Goal: Information Seeking & Learning: Learn about a topic

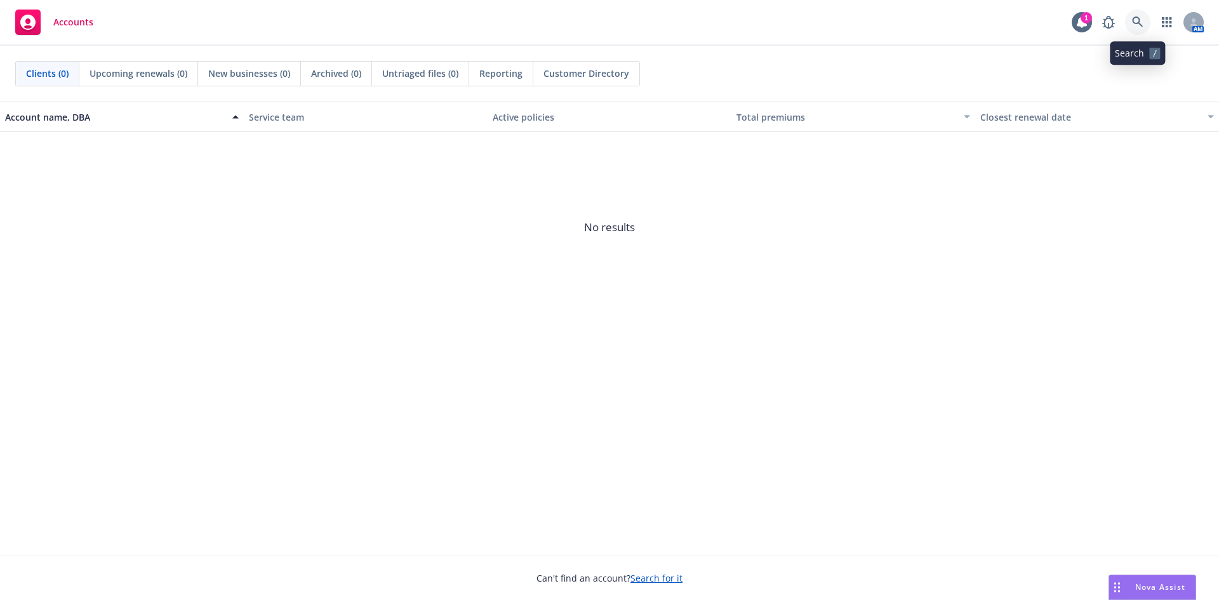
click at [1139, 25] on icon at bounding box center [1137, 22] width 11 height 11
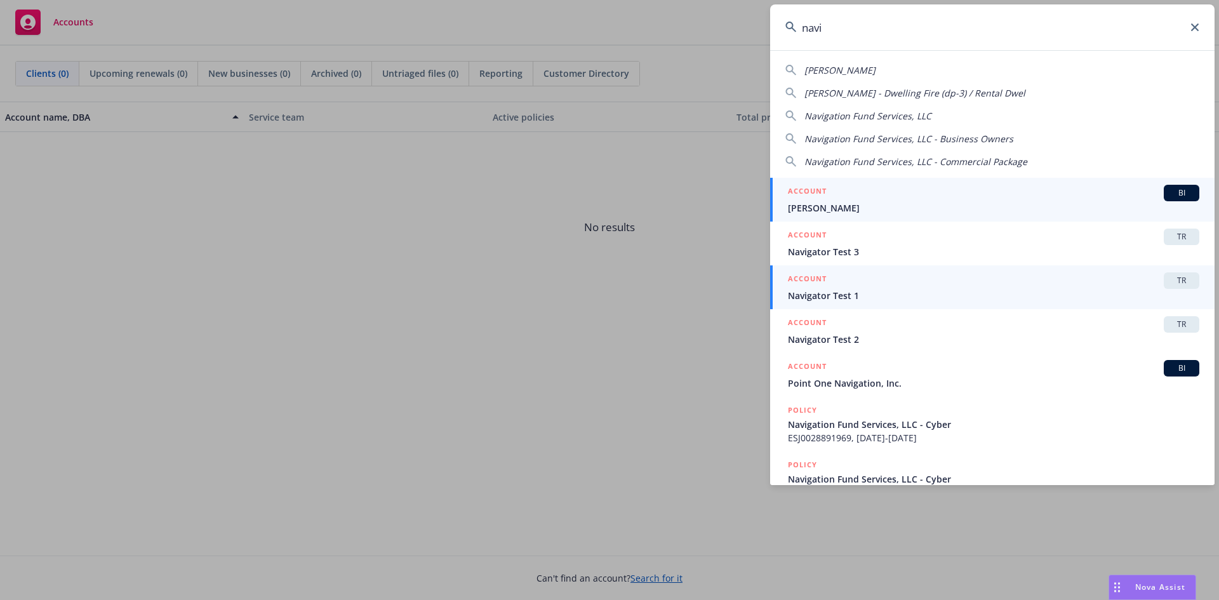
type input "navi"
click at [1179, 278] on span "TR" at bounding box center [1181, 280] width 25 height 11
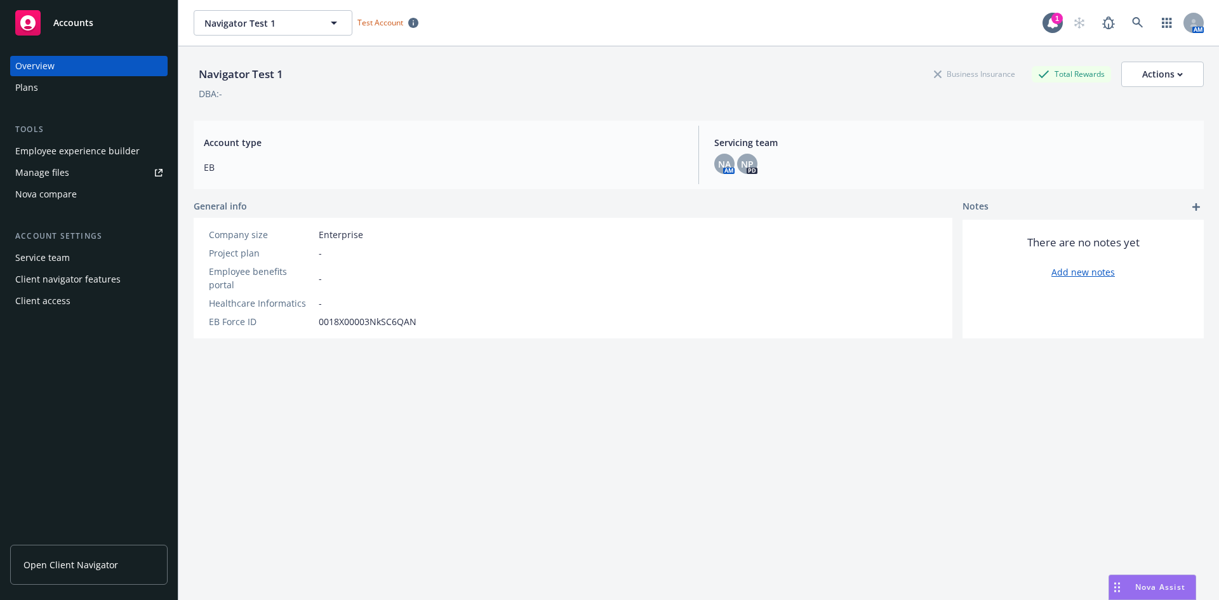
click at [39, 87] on div "Plans" at bounding box center [88, 87] width 147 height 20
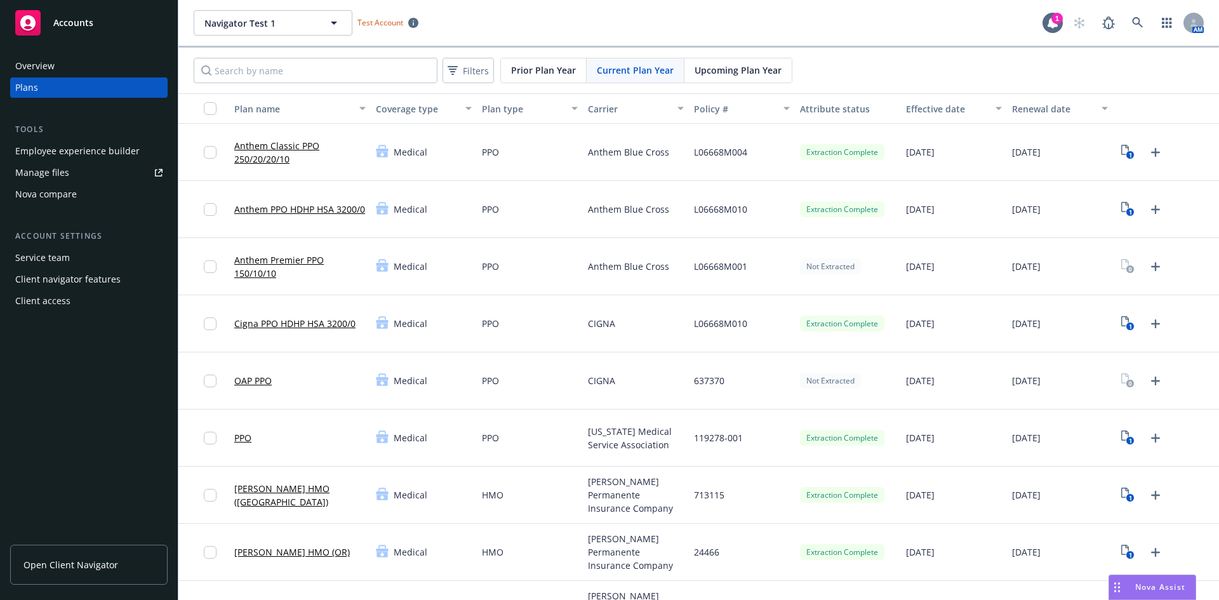
click at [648, 62] on div "Current Plan Year" at bounding box center [636, 70] width 98 height 24
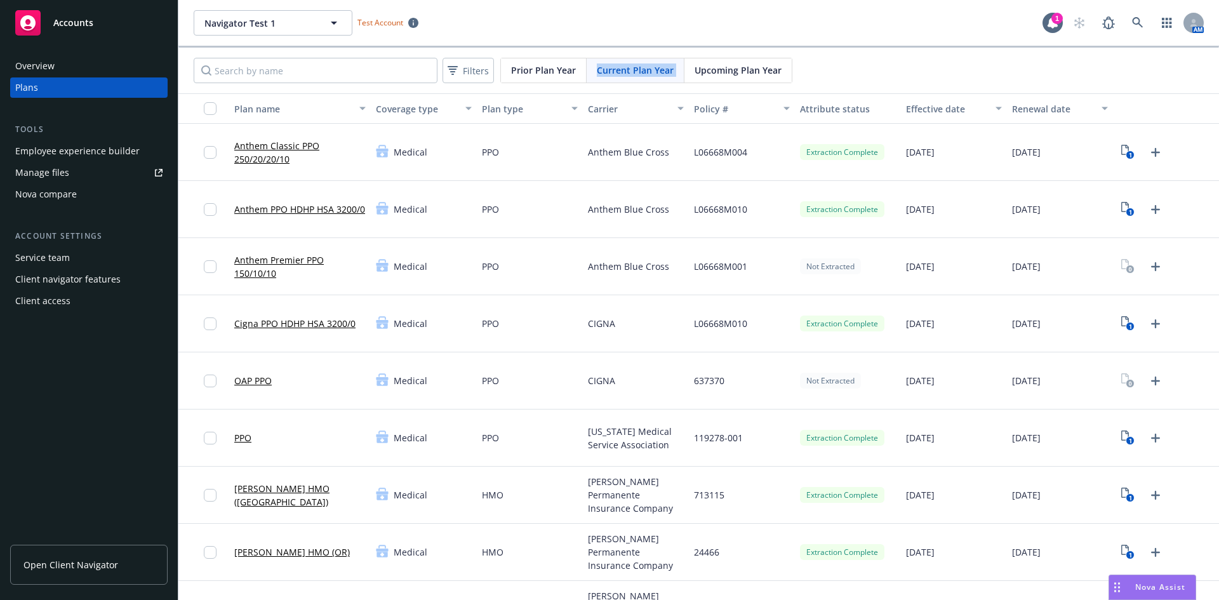
click at [648, 62] on div "Current Plan Year" at bounding box center [636, 70] width 98 height 24
drag, startPoint x: 295, startPoint y: 158, endPoint x: 232, endPoint y: 139, distance: 65.5
click at [232, 139] on div "Anthem Classic PPO 250/20/20/10" at bounding box center [300, 152] width 142 height 57
drag, startPoint x: 237, startPoint y: 203, endPoint x: 262, endPoint y: 219, distance: 30.0
click at [262, 216] on link "Anthem PPO HDHP HSA 3200/0" at bounding box center [299, 209] width 131 height 13
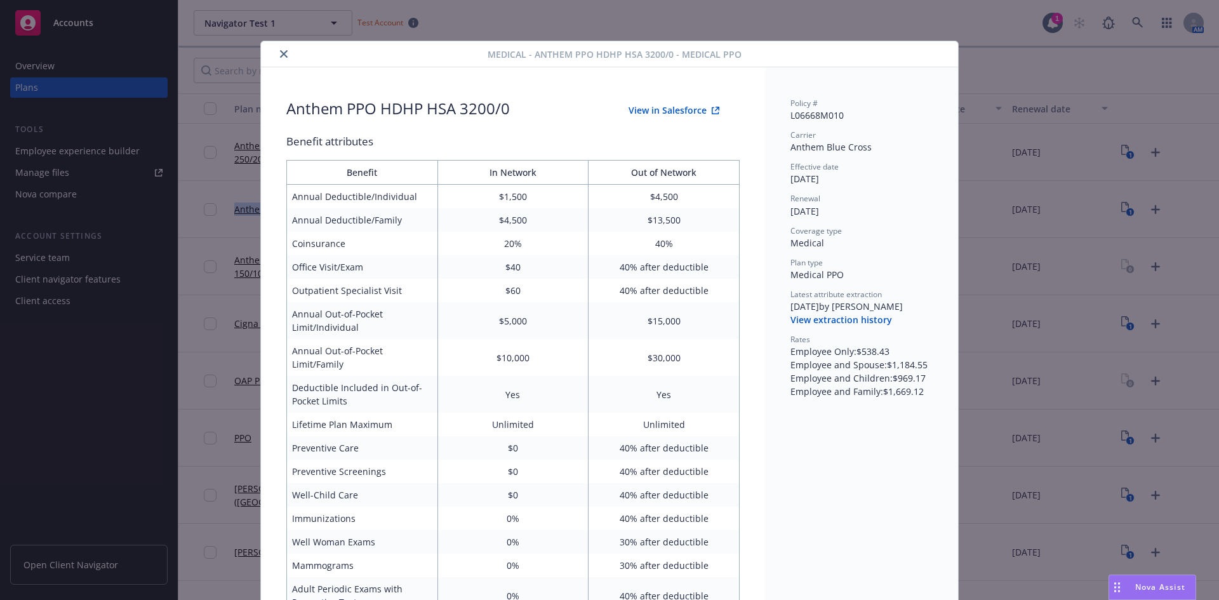
scroll to position [38, 0]
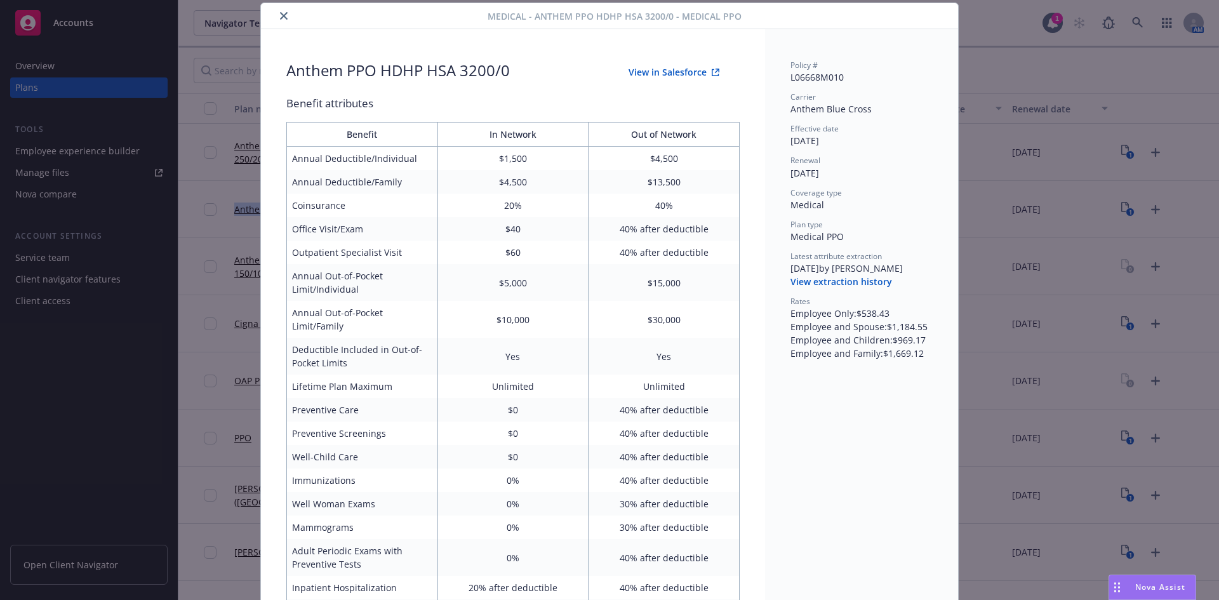
click at [283, 22] on button "close" at bounding box center [283, 15] width 15 height 15
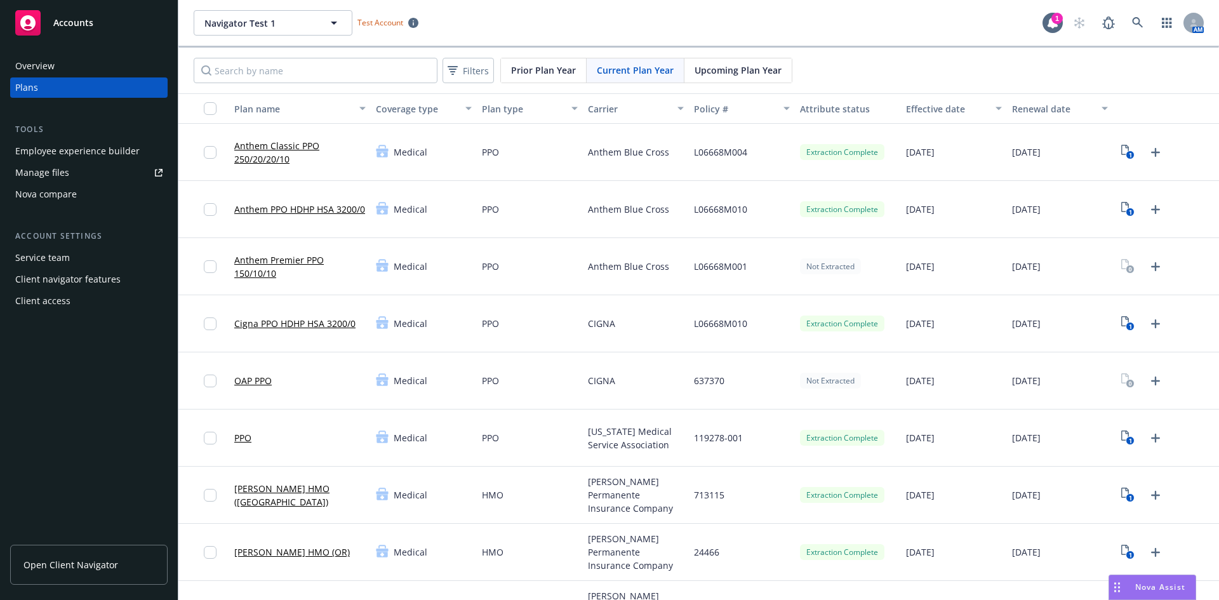
click at [465, 32] on div "Navigator Test 1 Navigator Test 1 Test Account" at bounding box center [618, 22] width 849 height 25
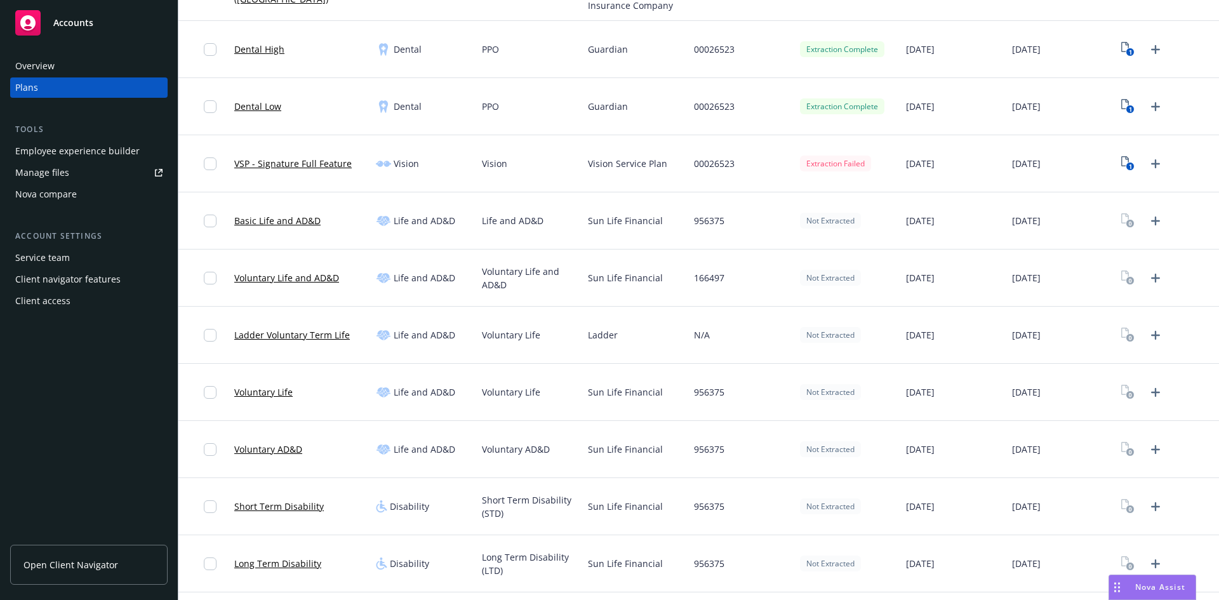
scroll to position [635, 0]
